Goal: Complete application form

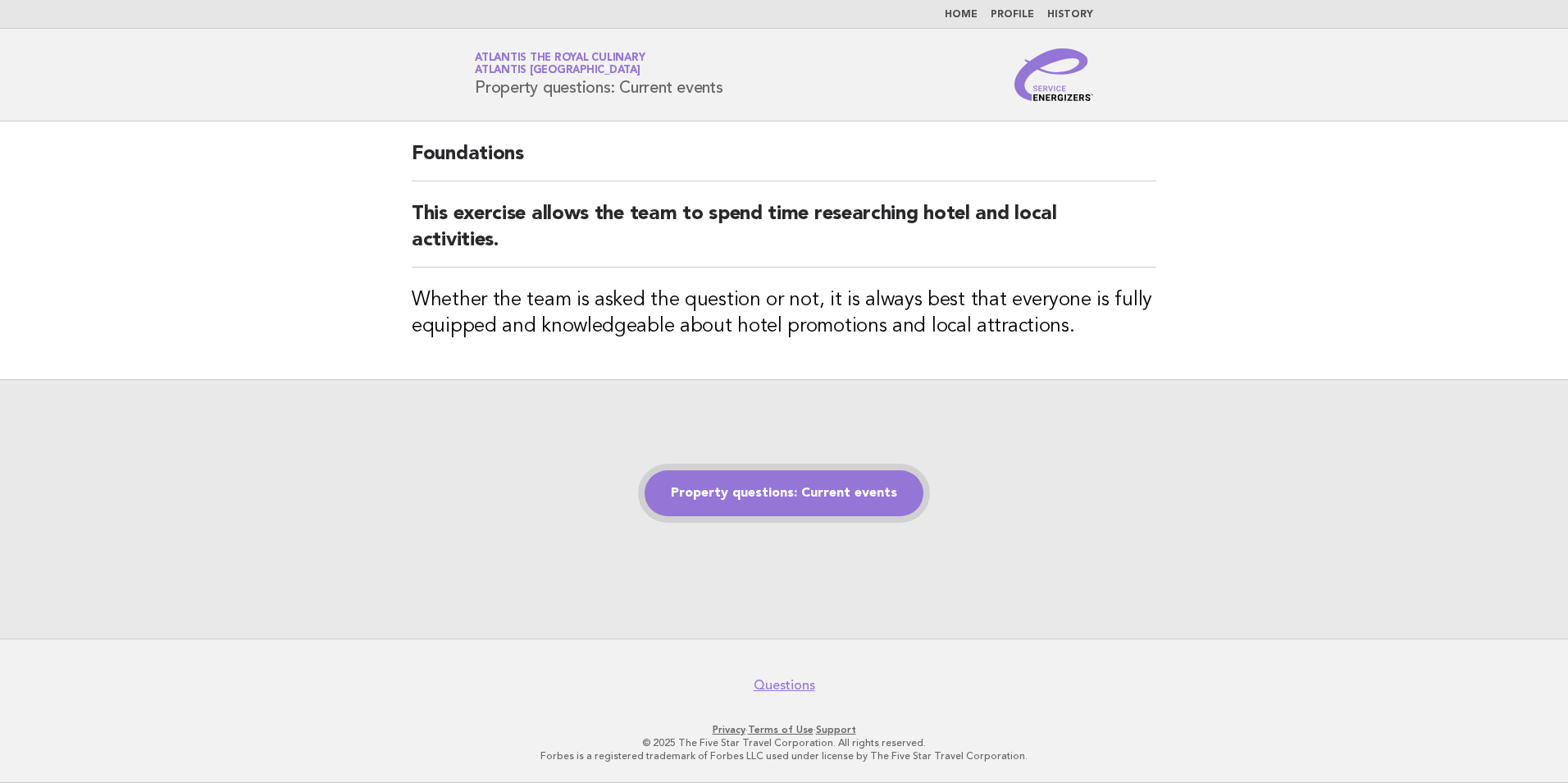
click at [769, 498] on link "Property questions: Current events" at bounding box center [784, 493] width 278 height 46
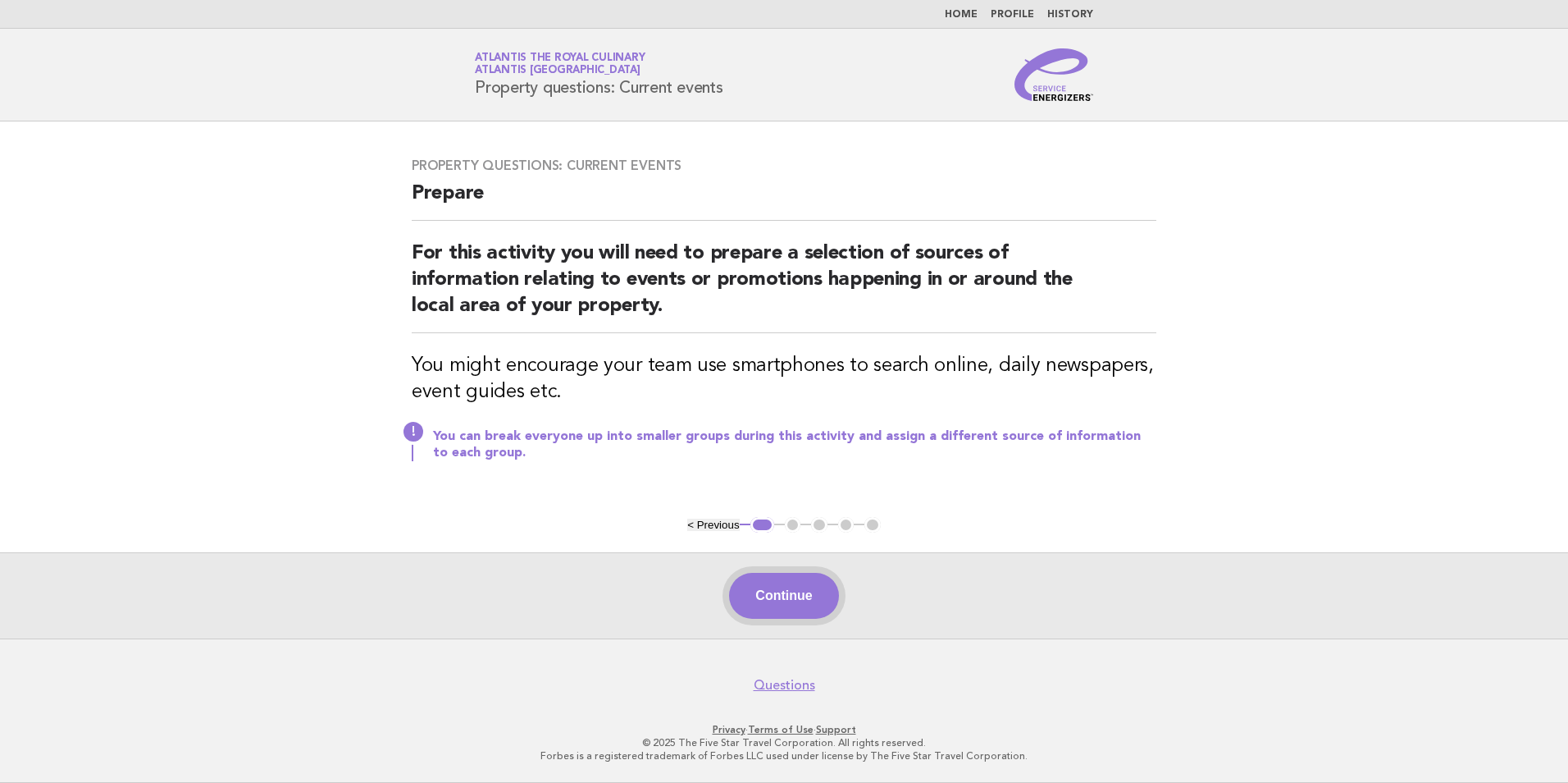
click at [795, 587] on button "Continue" at bounding box center [784, 595] width 110 height 46
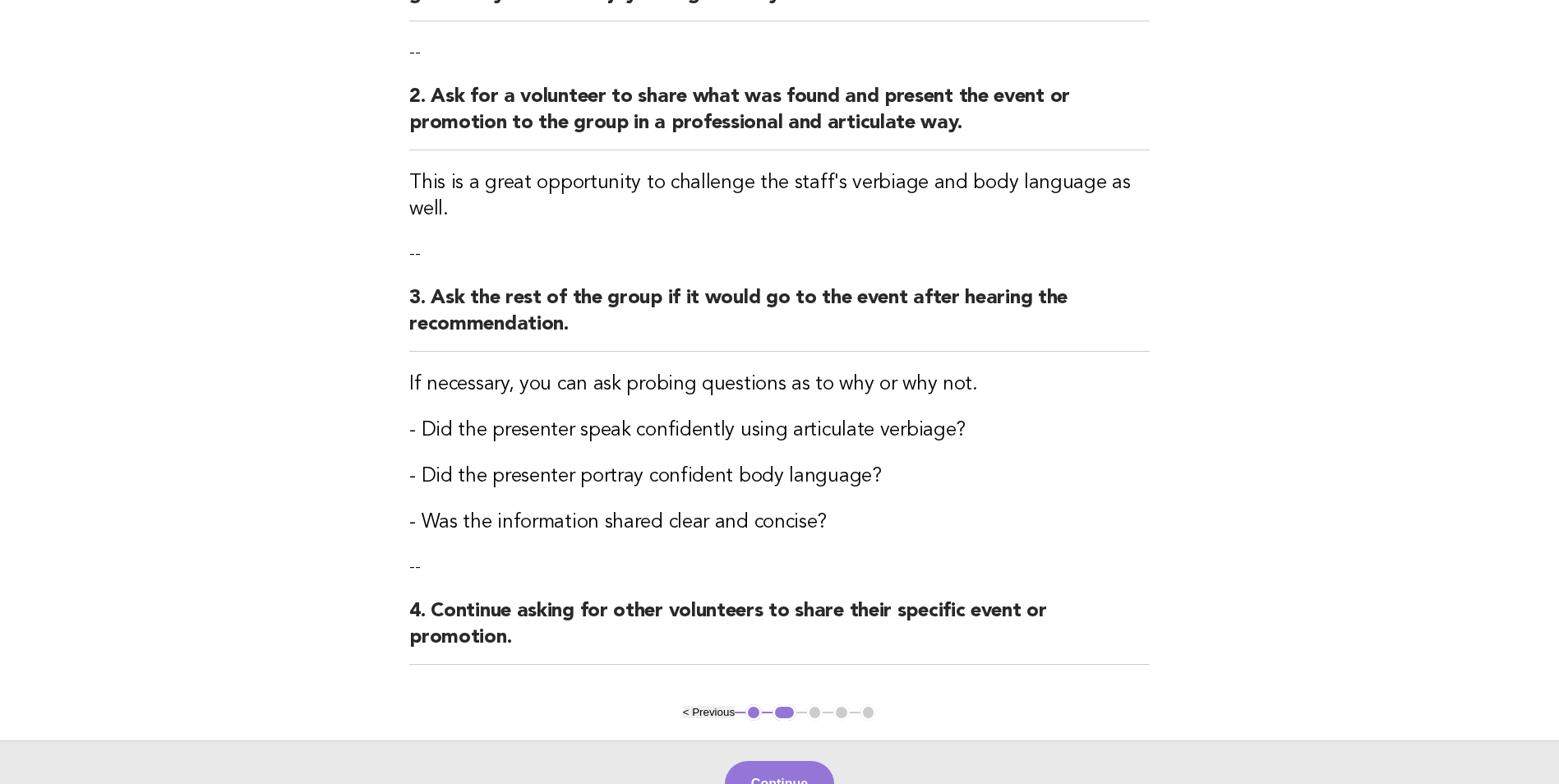
scroll to position [411, 0]
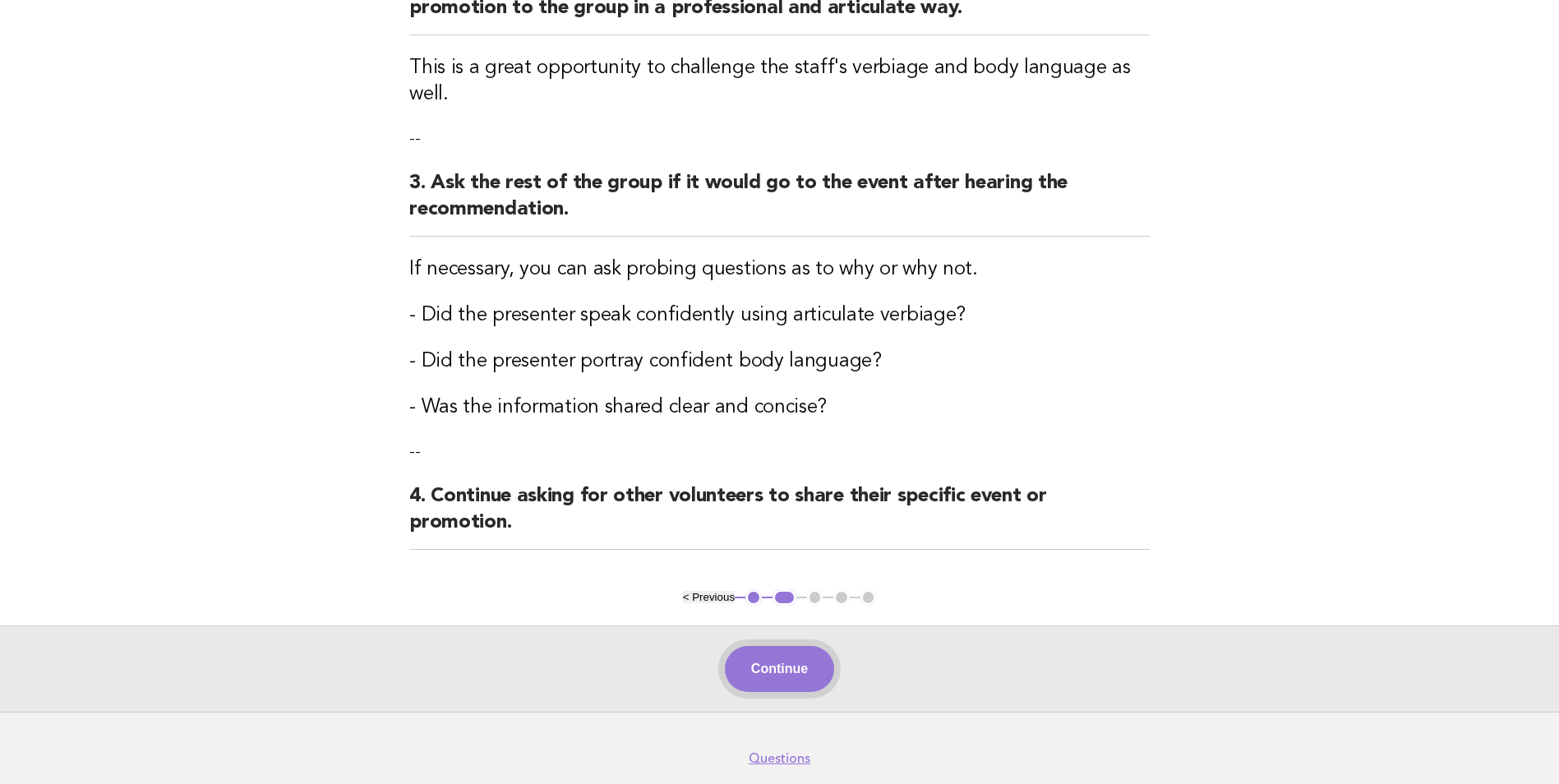
click at [798, 645] on button "Continue" at bounding box center [779, 668] width 110 height 46
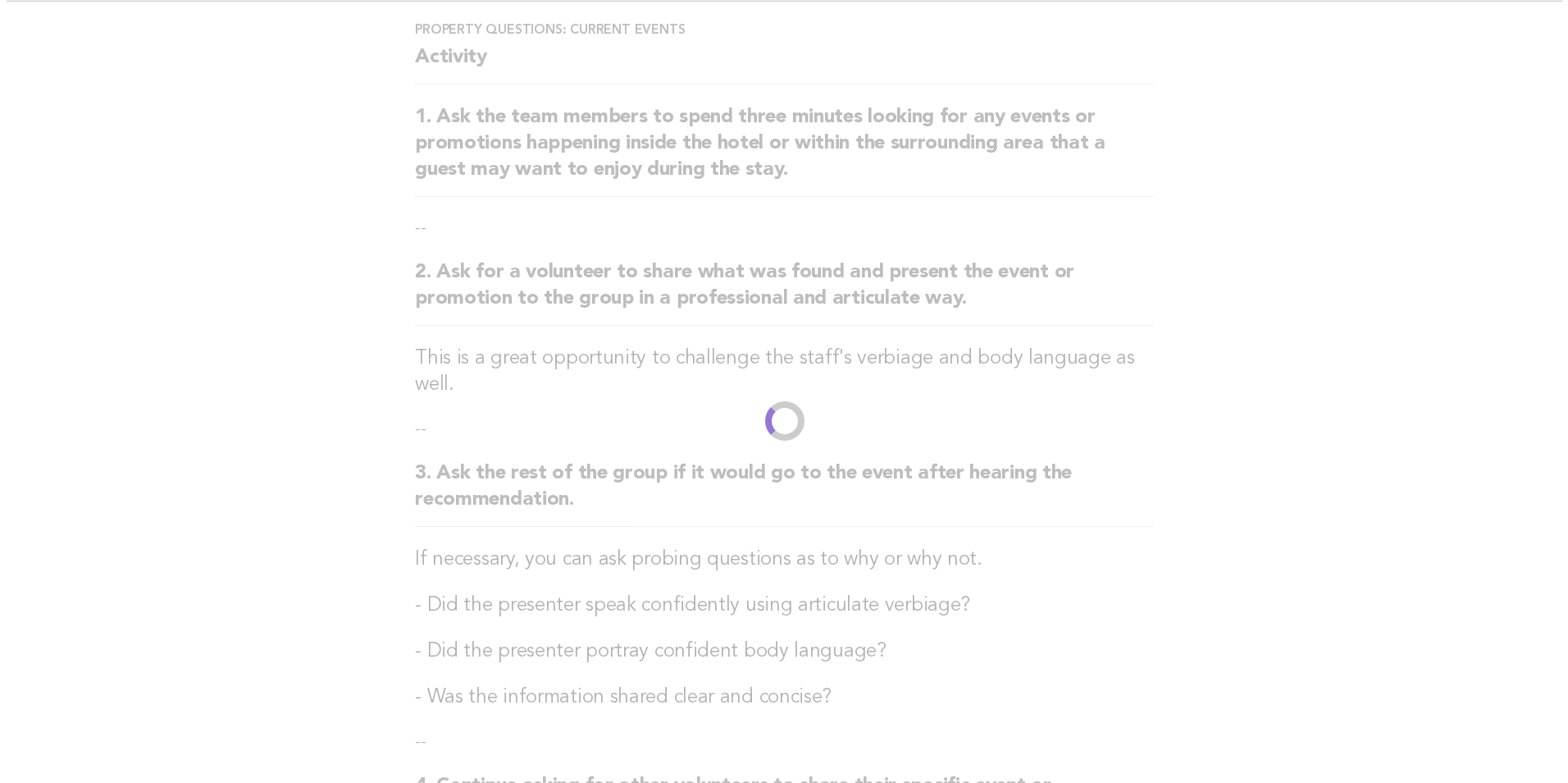
scroll to position [0, 0]
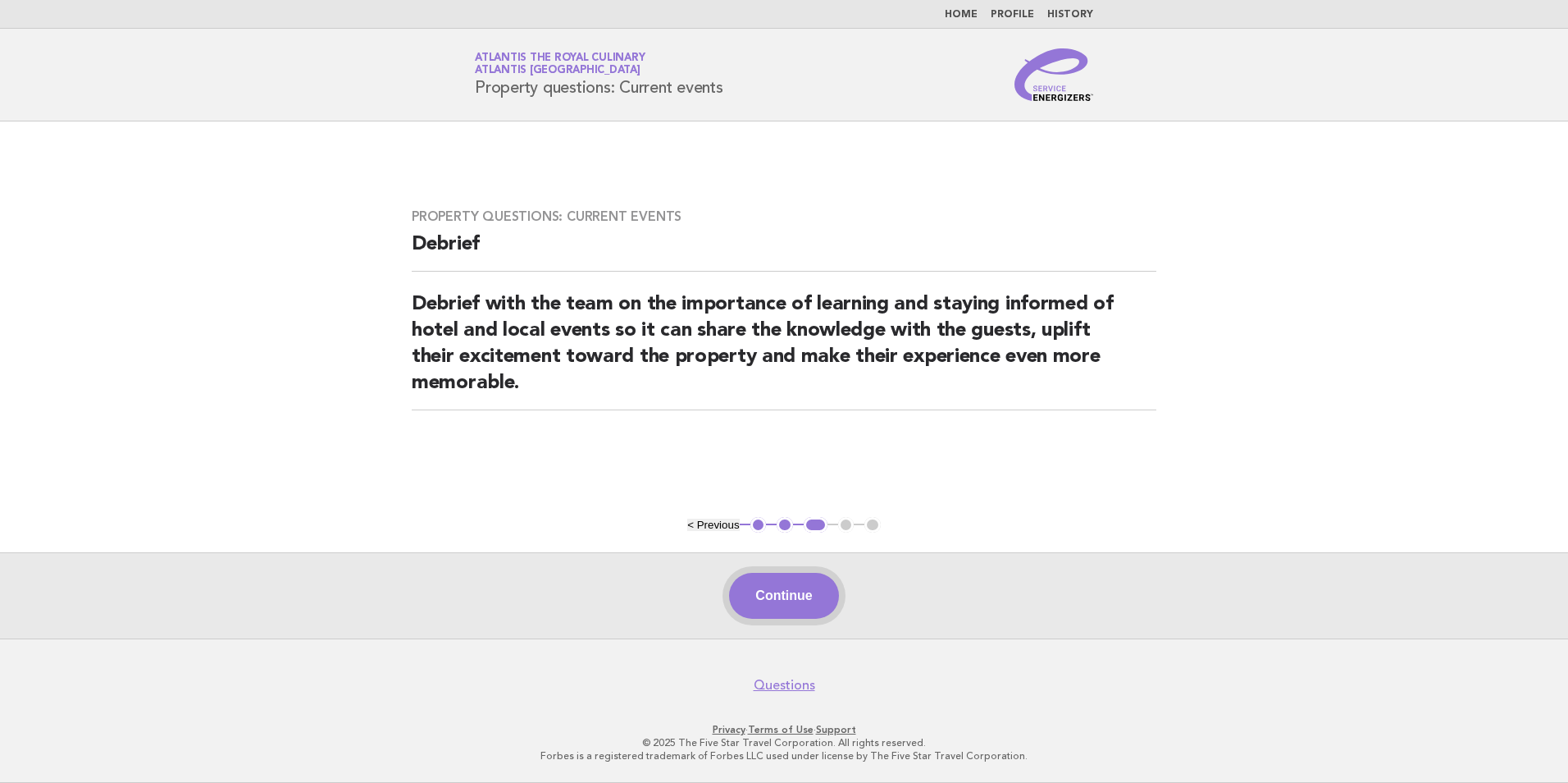
click at [803, 613] on button "Continue" at bounding box center [784, 595] width 110 height 46
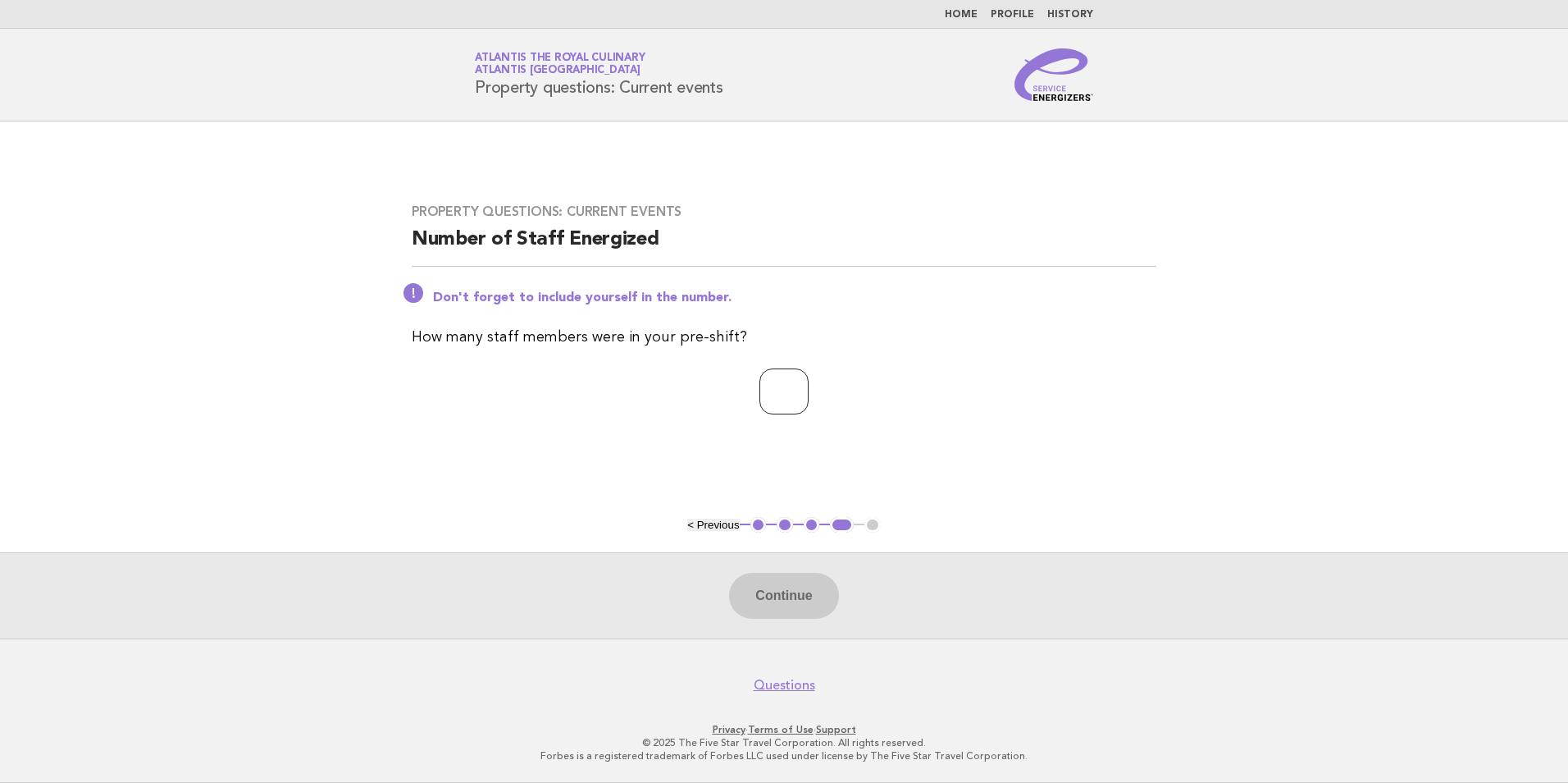
click at [767, 384] on input "number" at bounding box center [784, 392] width 49 height 46
type input "*"
click at [793, 602] on button "Continue" at bounding box center [784, 595] width 110 height 46
